Goal: Task Accomplishment & Management: Manage account settings

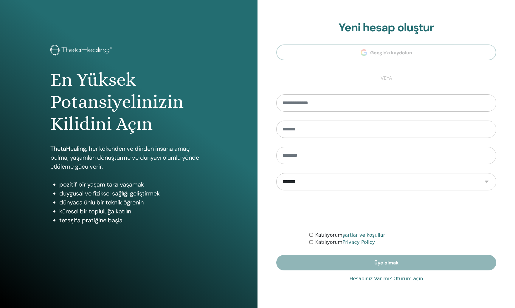
click at [369, 277] on link "Hesabınız Var mı? Oturum açın" at bounding box center [386, 278] width 74 height 7
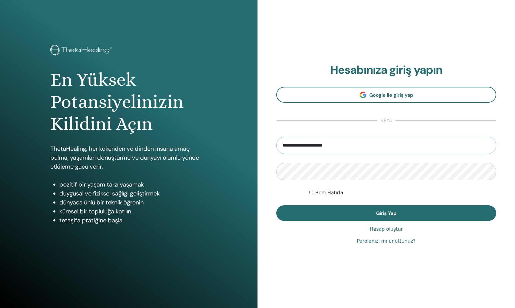
type input "**********"
click at [386, 213] on button "Giriş Yap" at bounding box center [386, 212] width 220 height 15
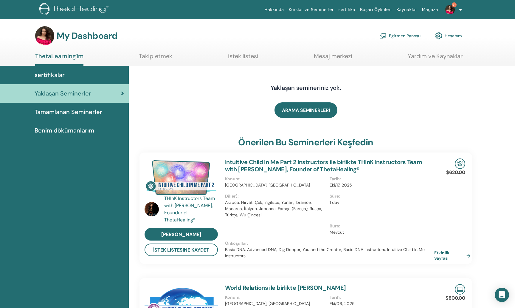
click at [394, 34] on link "Eğitmen Panosu" at bounding box center [399, 35] width 41 height 13
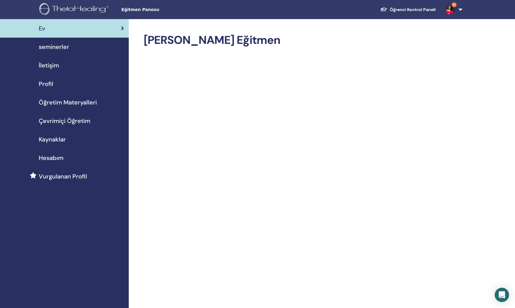
click at [76, 47] on div "seminerler" at bounding box center [64, 46] width 119 height 9
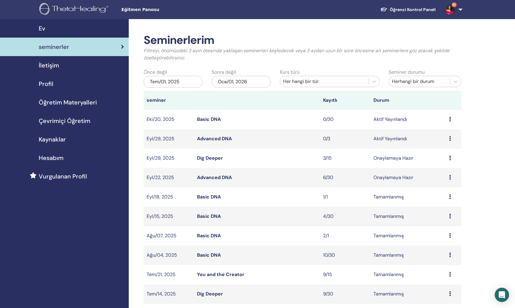
click at [219, 139] on link "Advanced DNA" at bounding box center [214, 138] width 35 height 6
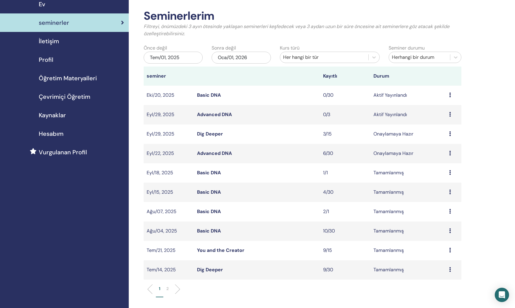
scroll to position [36, 0]
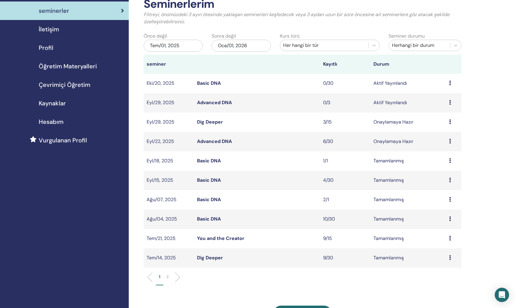
click at [215, 123] on link "Dig Deeper" at bounding box center [210, 122] width 26 height 6
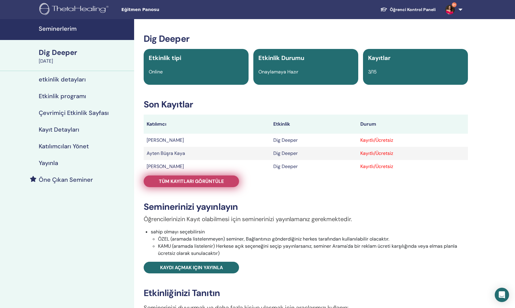
click at [211, 182] on span "Tüm kayıtları görüntüle" at bounding box center [191, 181] width 65 height 6
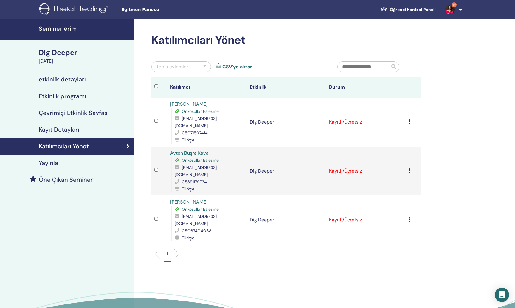
click at [410, 120] on icon at bounding box center [410, 121] width 2 height 5
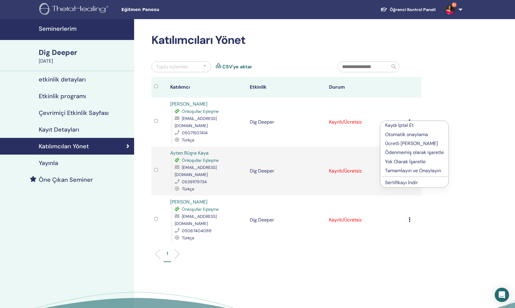
click at [416, 172] on p "Tamamlayın ve Onaylayın" at bounding box center [414, 170] width 59 height 7
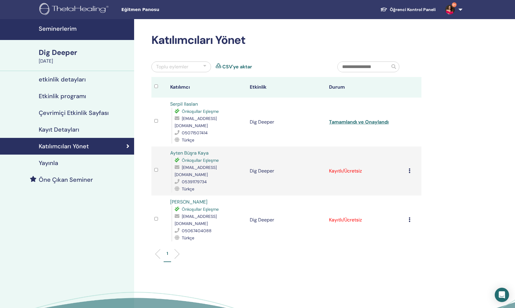
click at [409, 168] on icon at bounding box center [410, 170] width 2 height 5
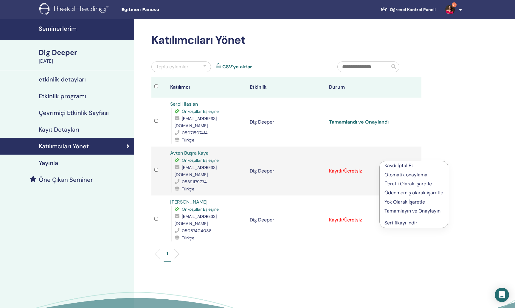
click at [405, 212] on p "Tamamlayın ve Onaylayın" at bounding box center [413, 210] width 59 height 7
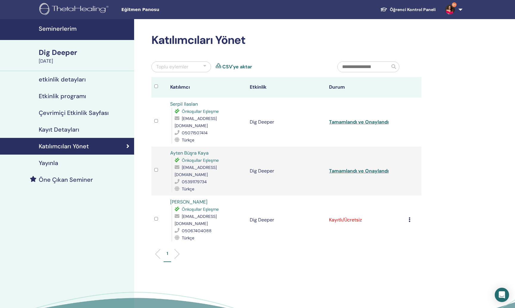
click at [410, 216] on div "Kaydı İptal Et Otomatik onaylama Ücretli Olarak İşaretle Ödenmemiş olarak işare…" at bounding box center [414, 219] width 10 height 7
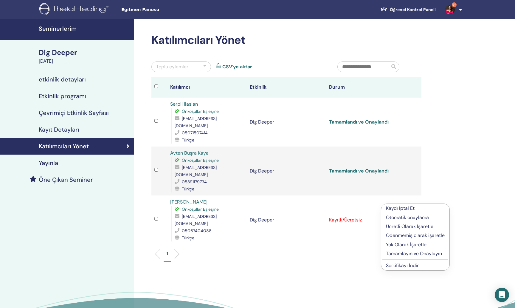
click at [409, 253] on p "Tamamlayın ve Onaylayın" at bounding box center [415, 253] width 59 height 7
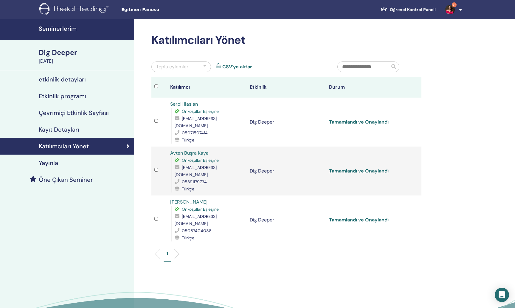
click at [354, 216] on link "Tamamlandı ve Onaylandı" at bounding box center [359, 219] width 60 height 6
click at [363, 168] on link "Tamamlandı ve Onaylandı" at bounding box center [359, 171] width 60 height 6
click at [363, 119] on link "Tamamlandı ve Onaylandı" at bounding box center [359, 122] width 60 height 6
